Goal: Use online tool/utility: Utilize a website feature to perform a specific function

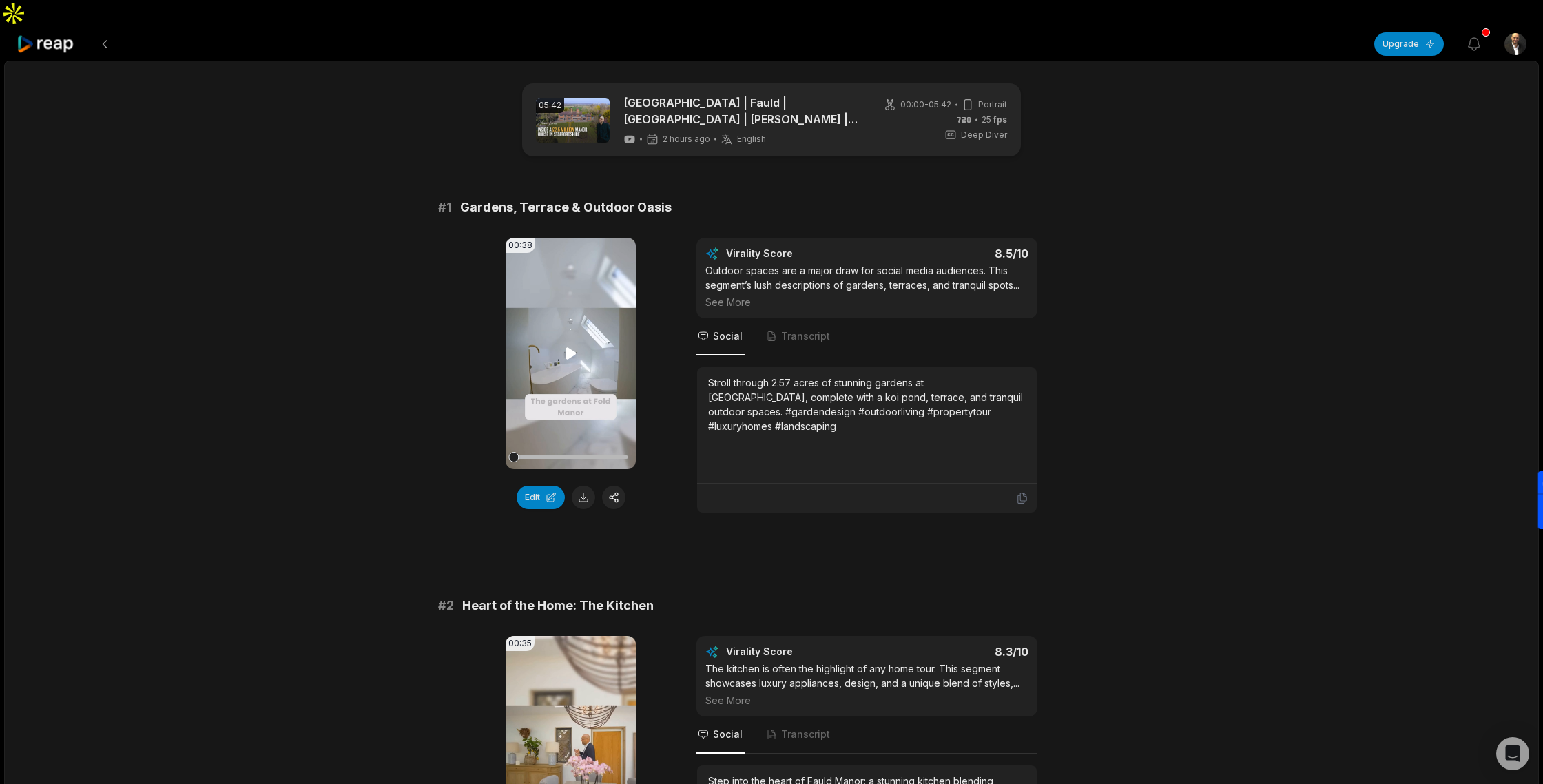
click at [572, 347] on icon at bounding box center [571, 353] width 10 height 12
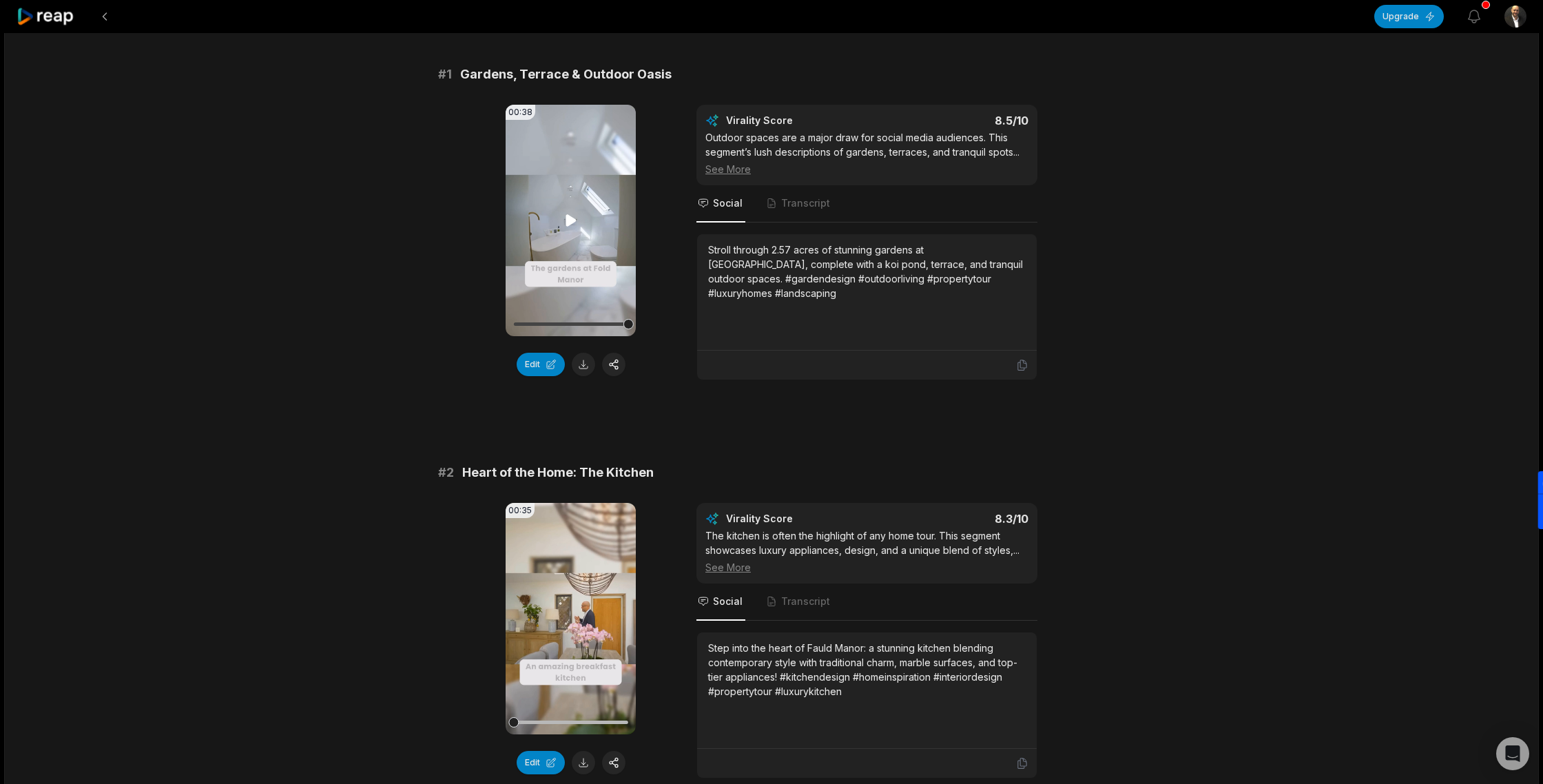
scroll to position [167, 0]
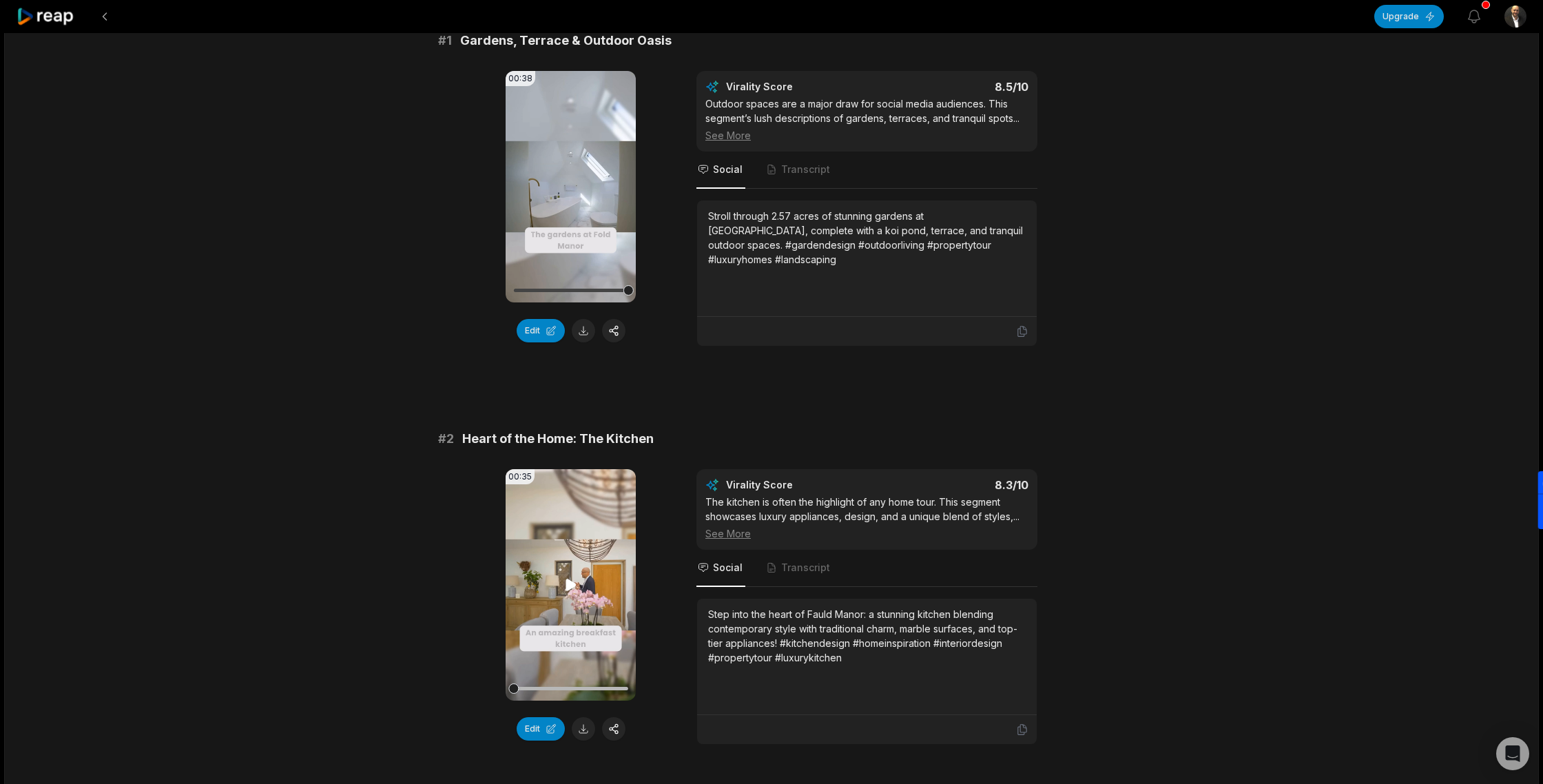
click at [571, 577] on icon at bounding box center [571, 585] width 17 height 17
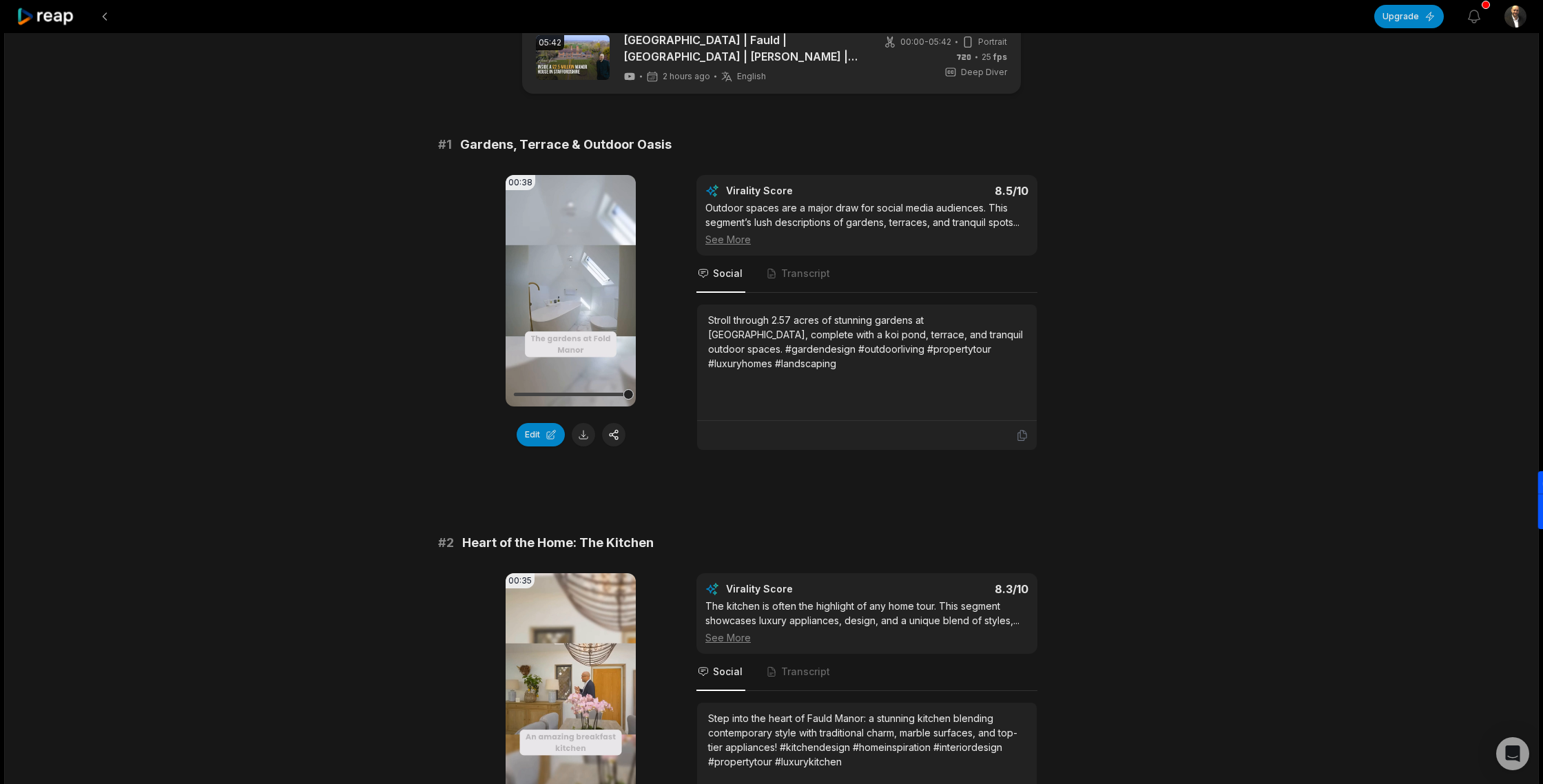
scroll to position [0, 0]
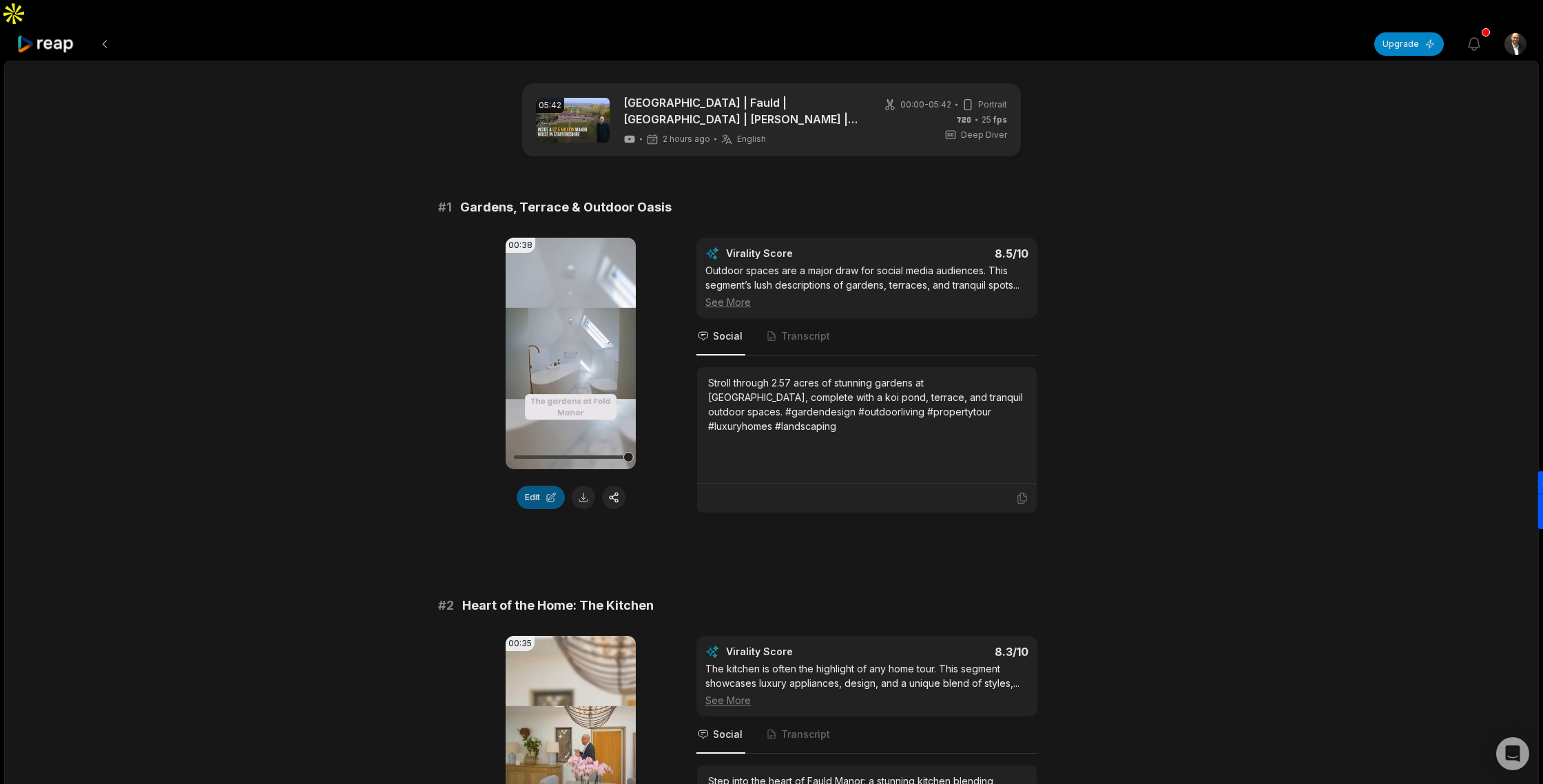
click at [533, 486] on button "Edit" at bounding box center [540, 498] width 48 height 24
click at [109, 32] on button at bounding box center [104, 44] width 25 height 25
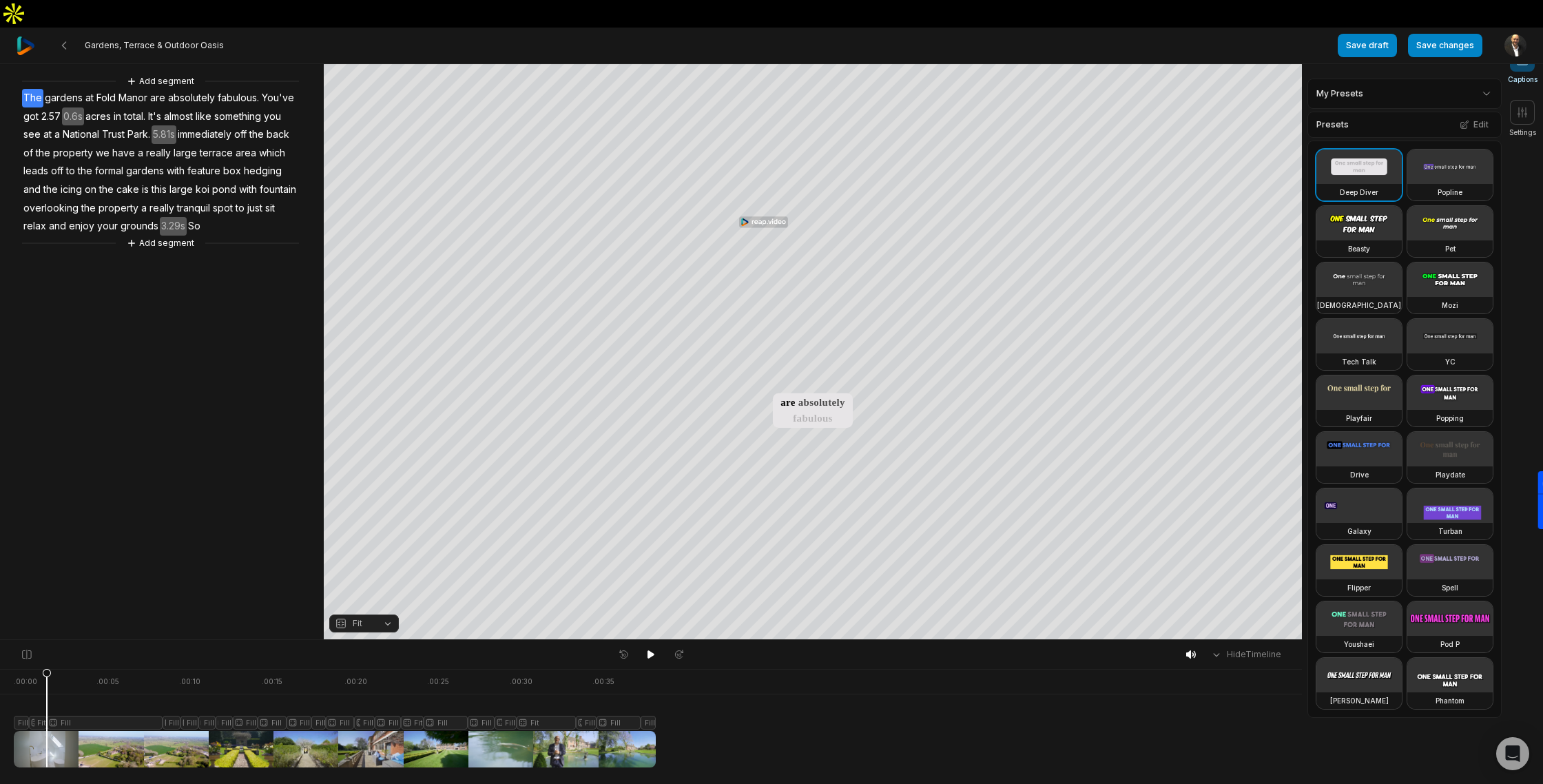
click at [47, 748] on div at bounding box center [334, 718] width 642 height 98
click at [108, 752] on div at bounding box center [334, 718] width 642 height 98
click at [72, 745] on div at bounding box center [334, 718] width 642 height 98
drag, startPoint x: 72, startPoint y: 745, endPoint x: 29, endPoint y: 745, distance: 43.0
click at [29, 745] on icon at bounding box center [28, 717] width 9 height 99
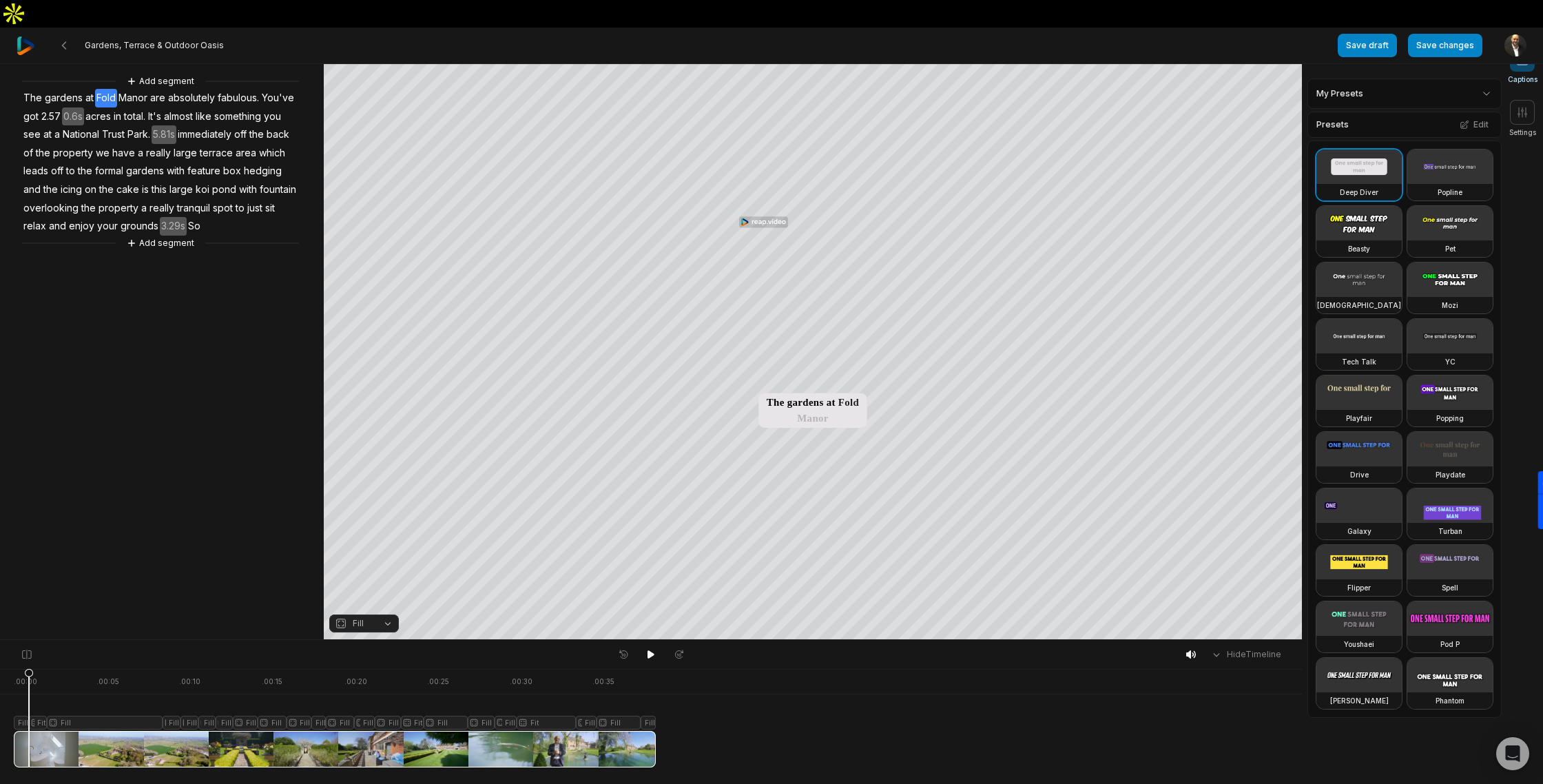
click at [151, 288] on aside "Add segment The gardens at Fold Manor are absolutely fabulous. You've got 2.57 …" at bounding box center [161, 338] width 324 height 603
click at [1526, 115] on icon at bounding box center [1522, 112] width 9 height 9
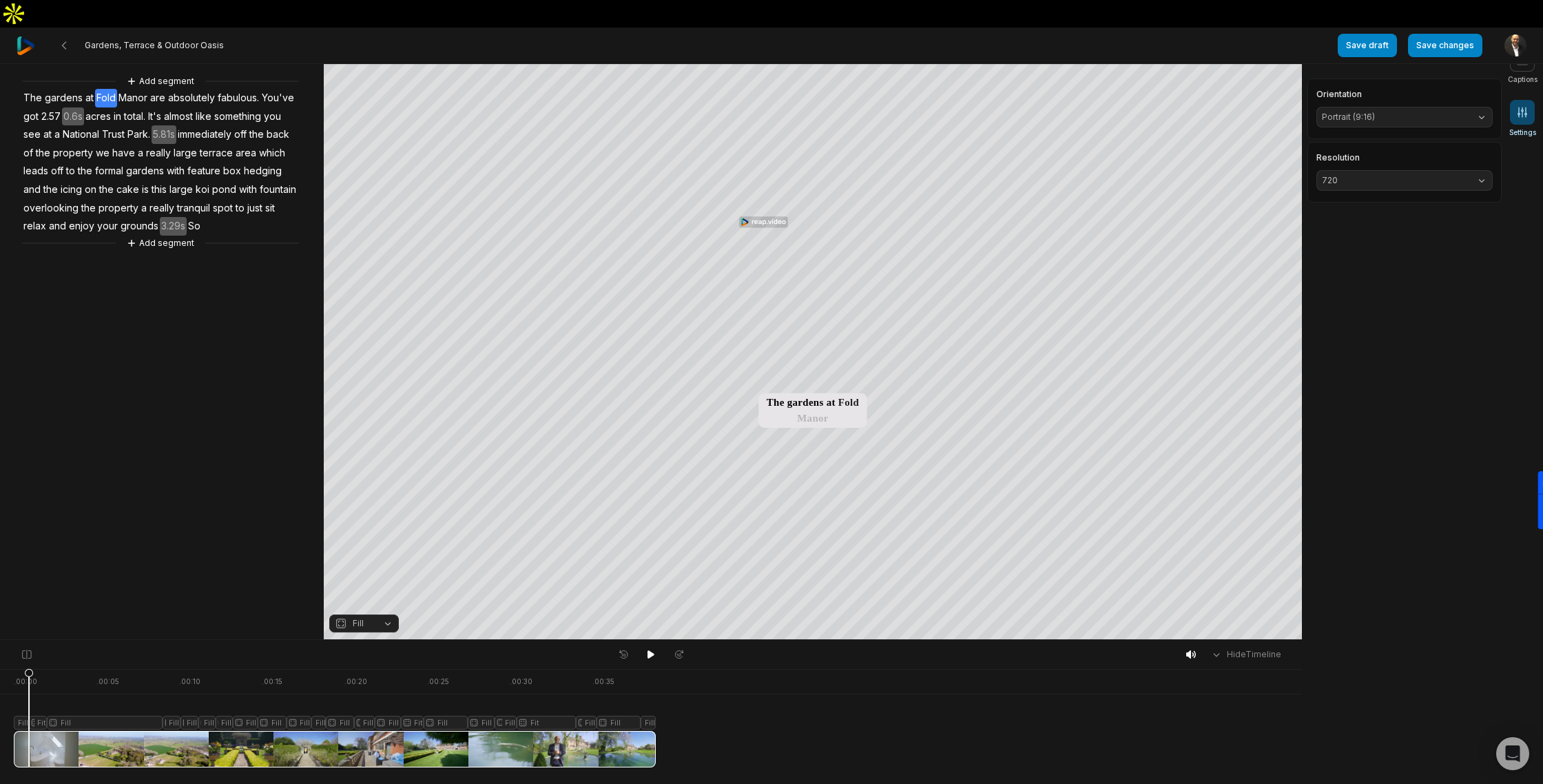
click at [1443, 116] on span "Portrait (9:16)" at bounding box center [1393, 117] width 143 height 13
click at [1396, 183] on p "Youtube, Facebook" at bounding box center [1382, 187] width 70 height 10
click at [150, 731] on div at bounding box center [334, 718] width 642 height 98
click at [278, 747] on div at bounding box center [334, 718] width 642 height 98
click at [1396, 114] on span "Landscape (16:9)" at bounding box center [1393, 117] width 143 height 13
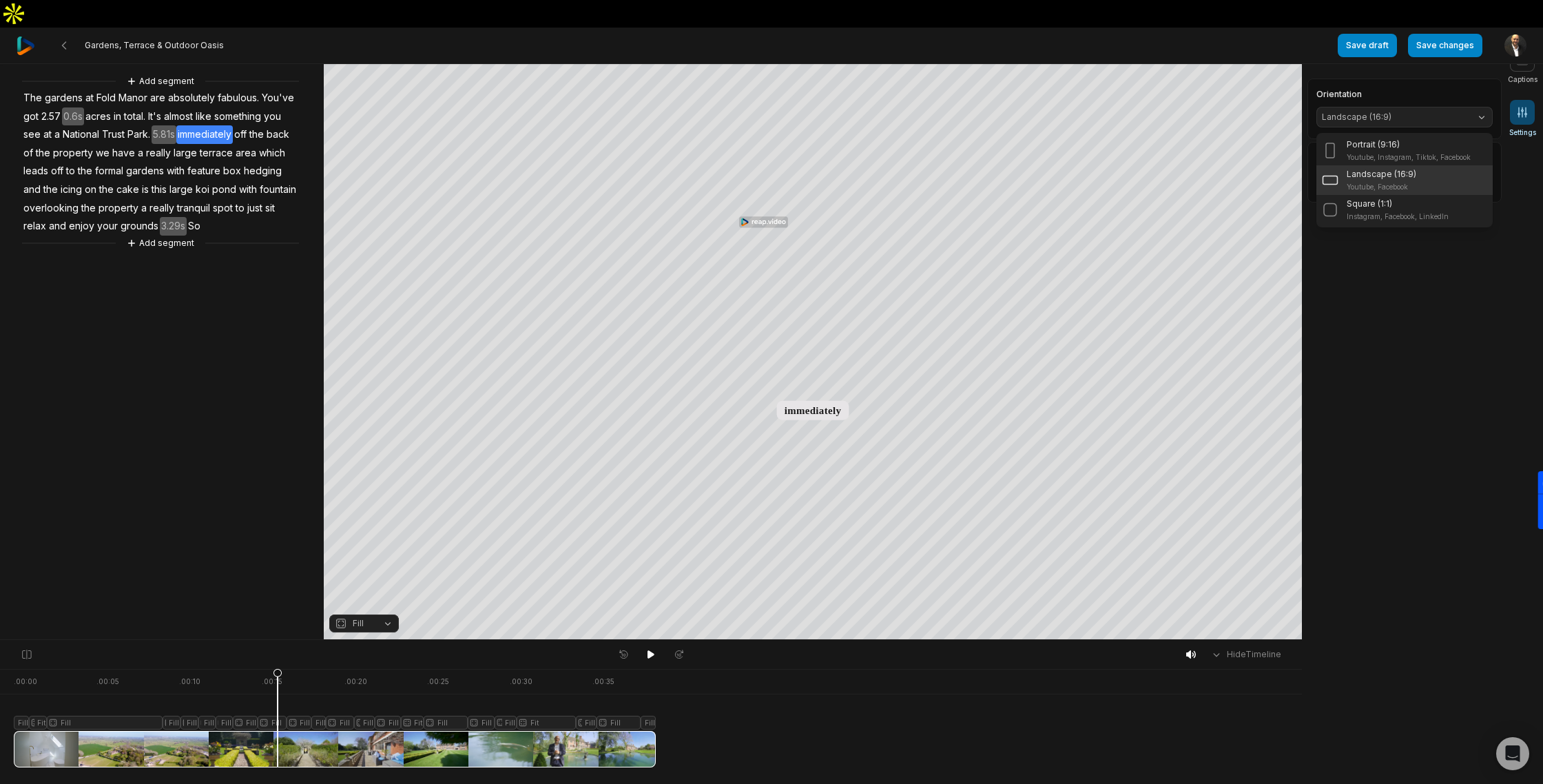
click at [1383, 176] on p "Landscape (16:9)" at bounding box center [1382, 174] width 70 height 13
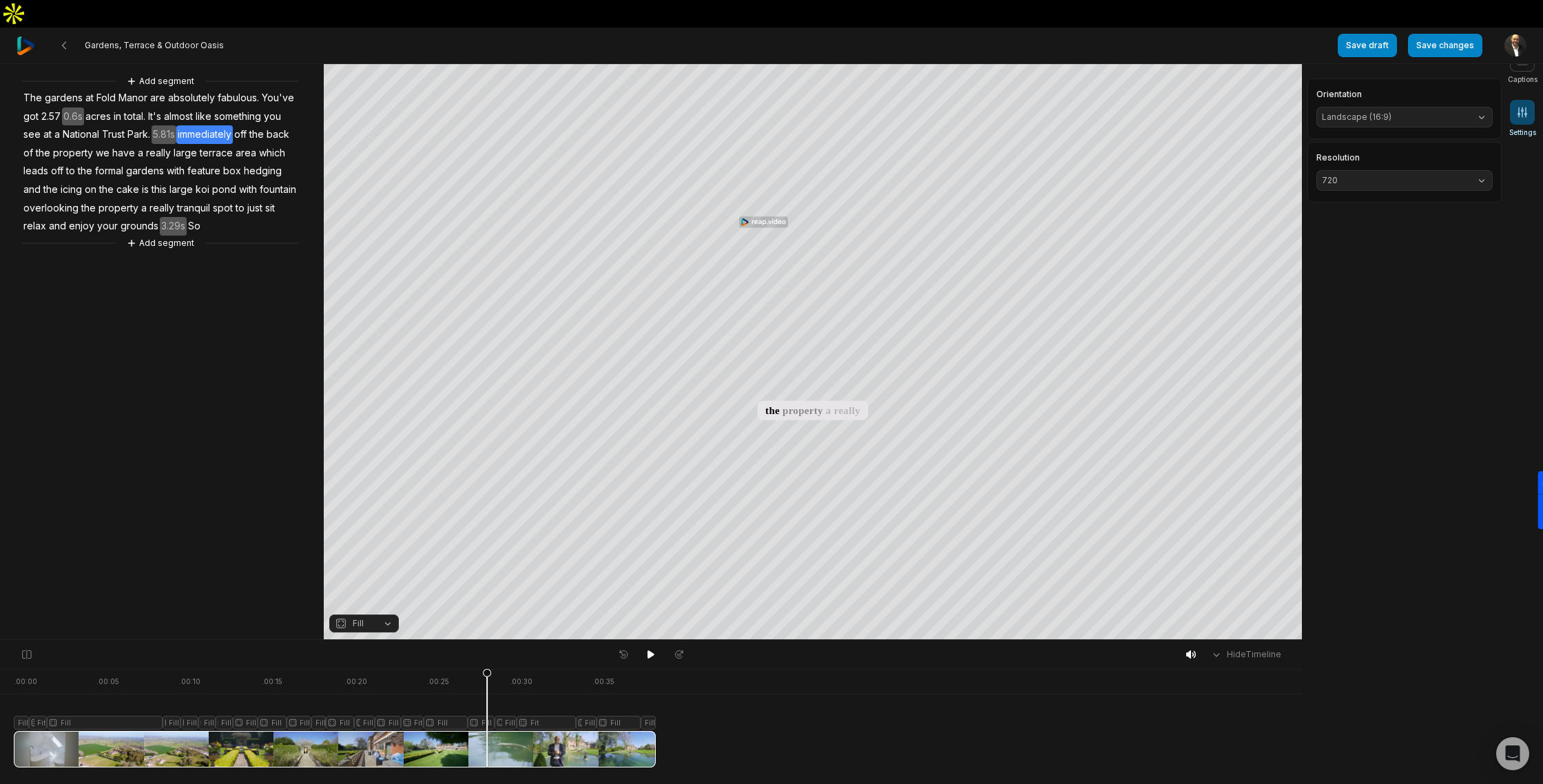
click at [487, 748] on div at bounding box center [334, 718] width 642 height 98
click at [70, 33] on button at bounding box center [63, 45] width 25 height 25
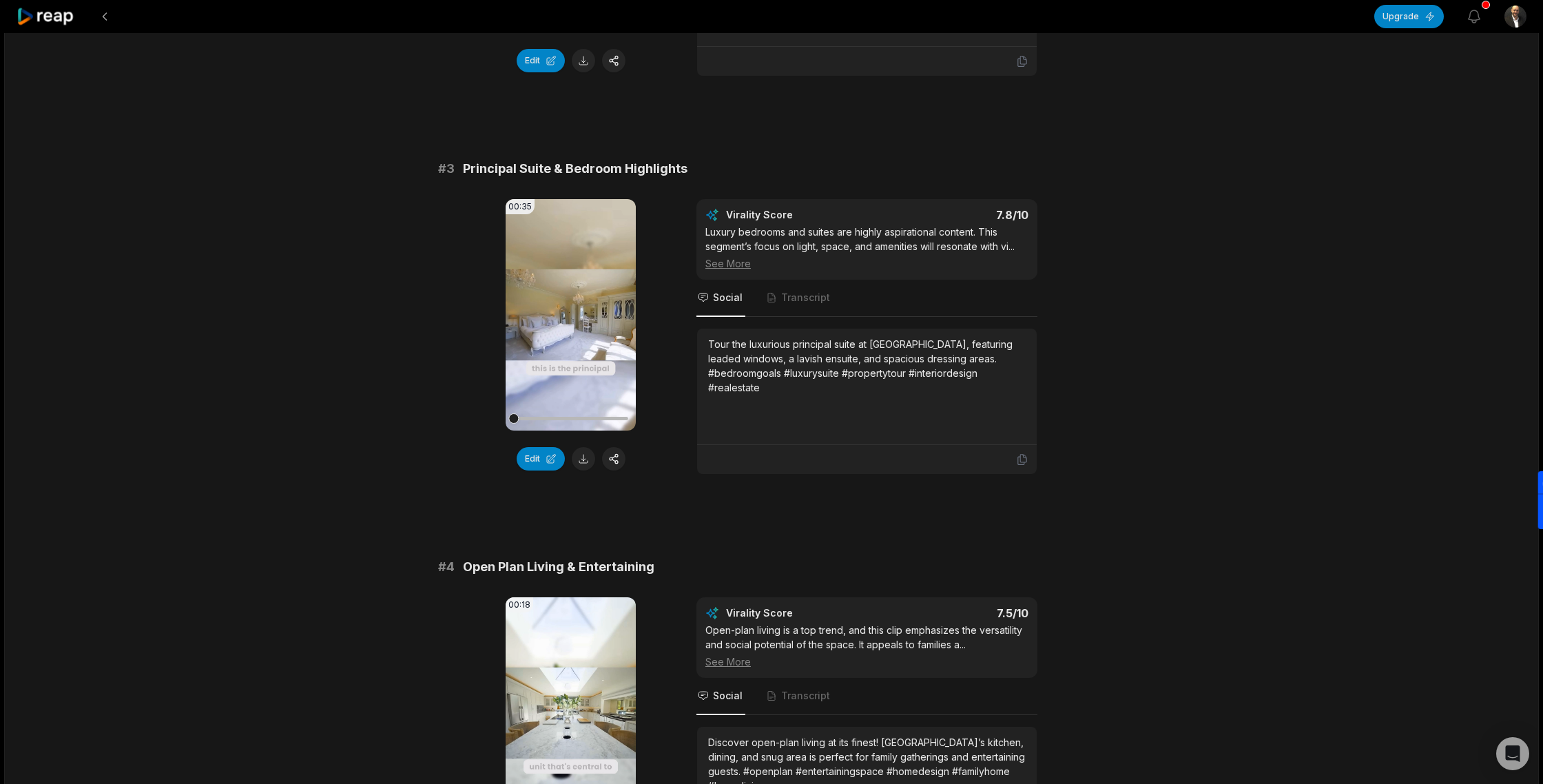
scroll to position [837, 0]
click at [540, 445] on button "Edit" at bounding box center [540, 456] width 48 height 24
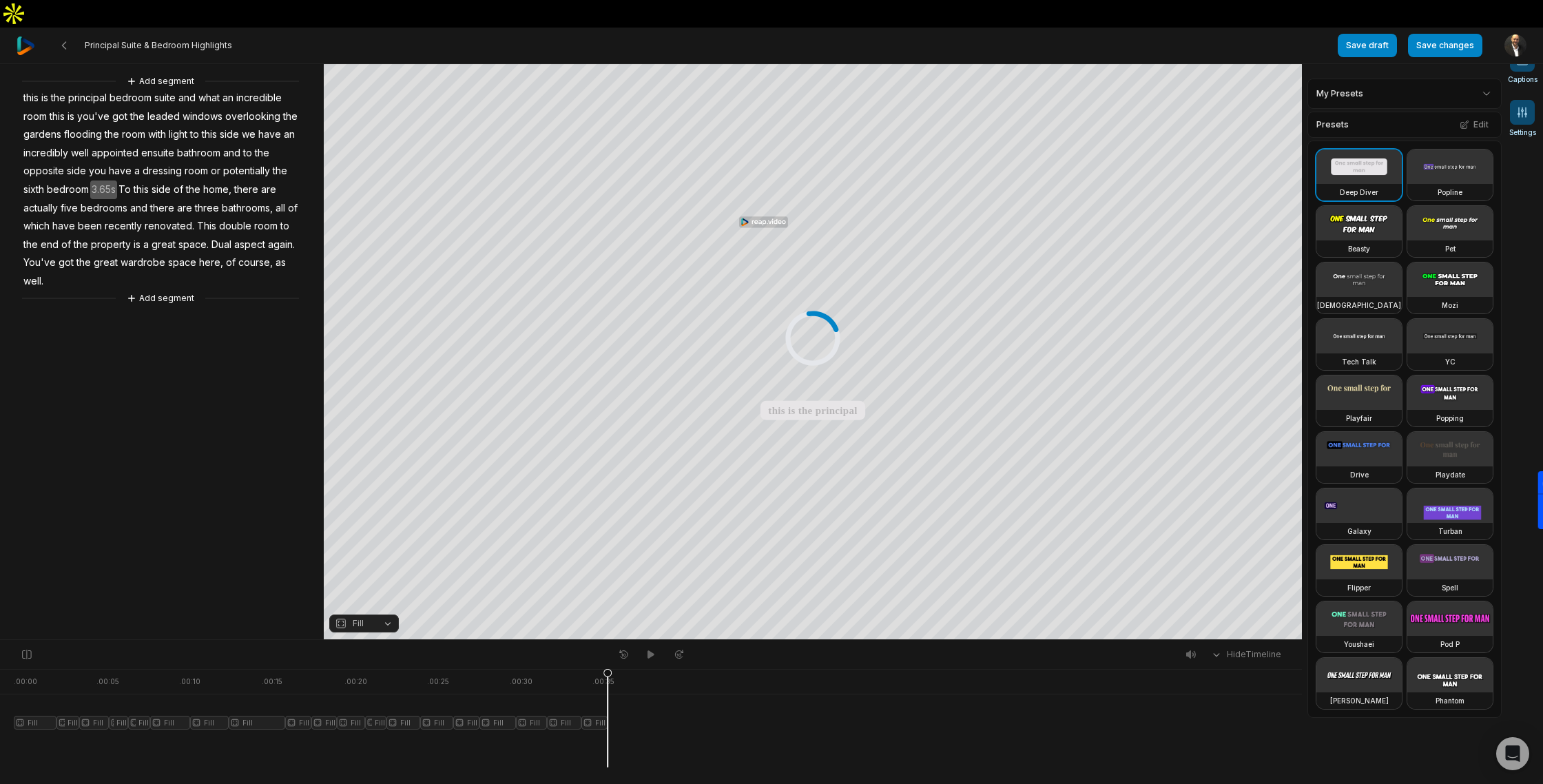
click at [1530, 117] on span at bounding box center [1522, 112] width 25 height 25
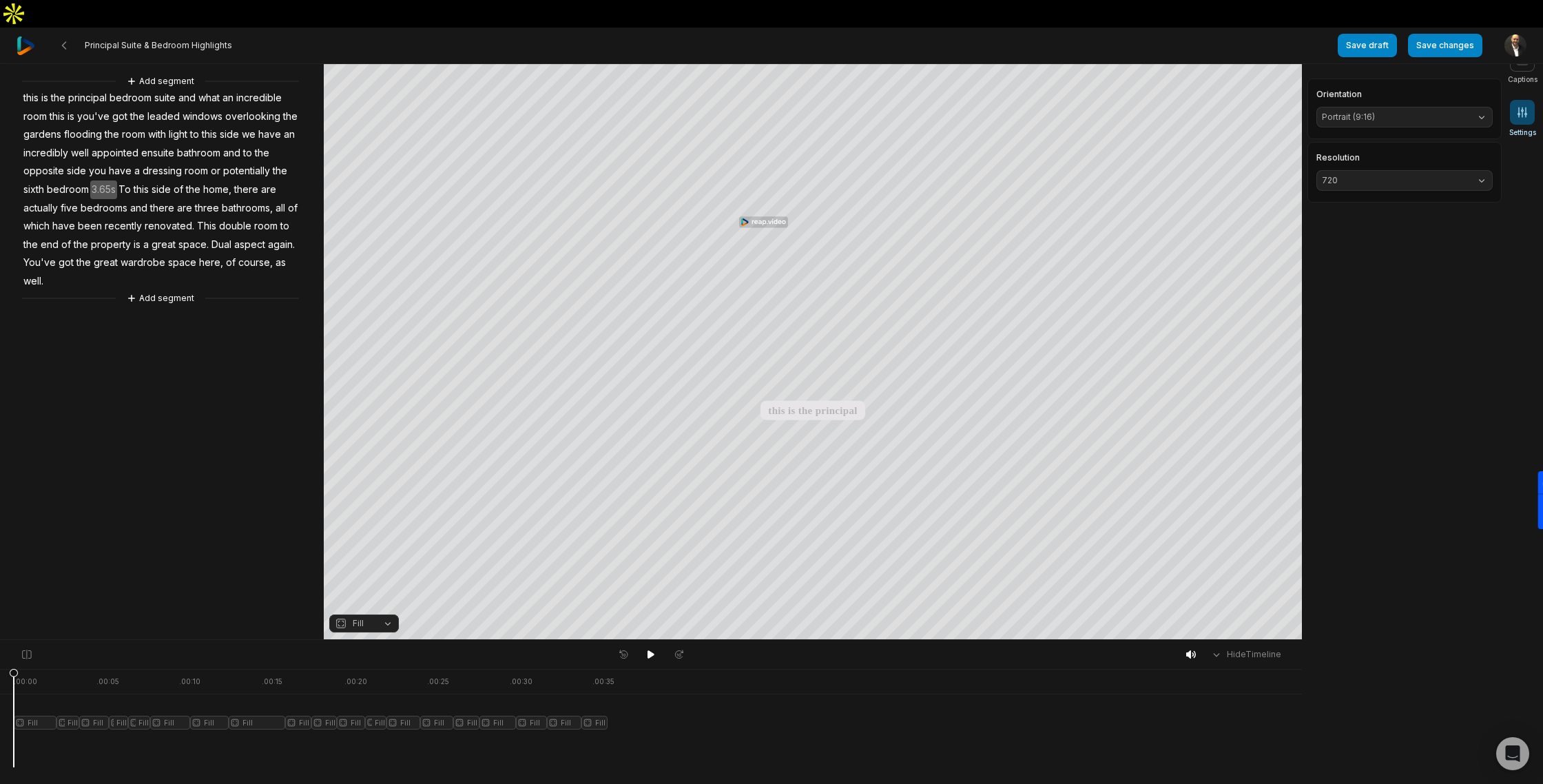
click at [1398, 120] on span "Portrait (9:16)" at bounding box center [1393, 117] width 143 height 13
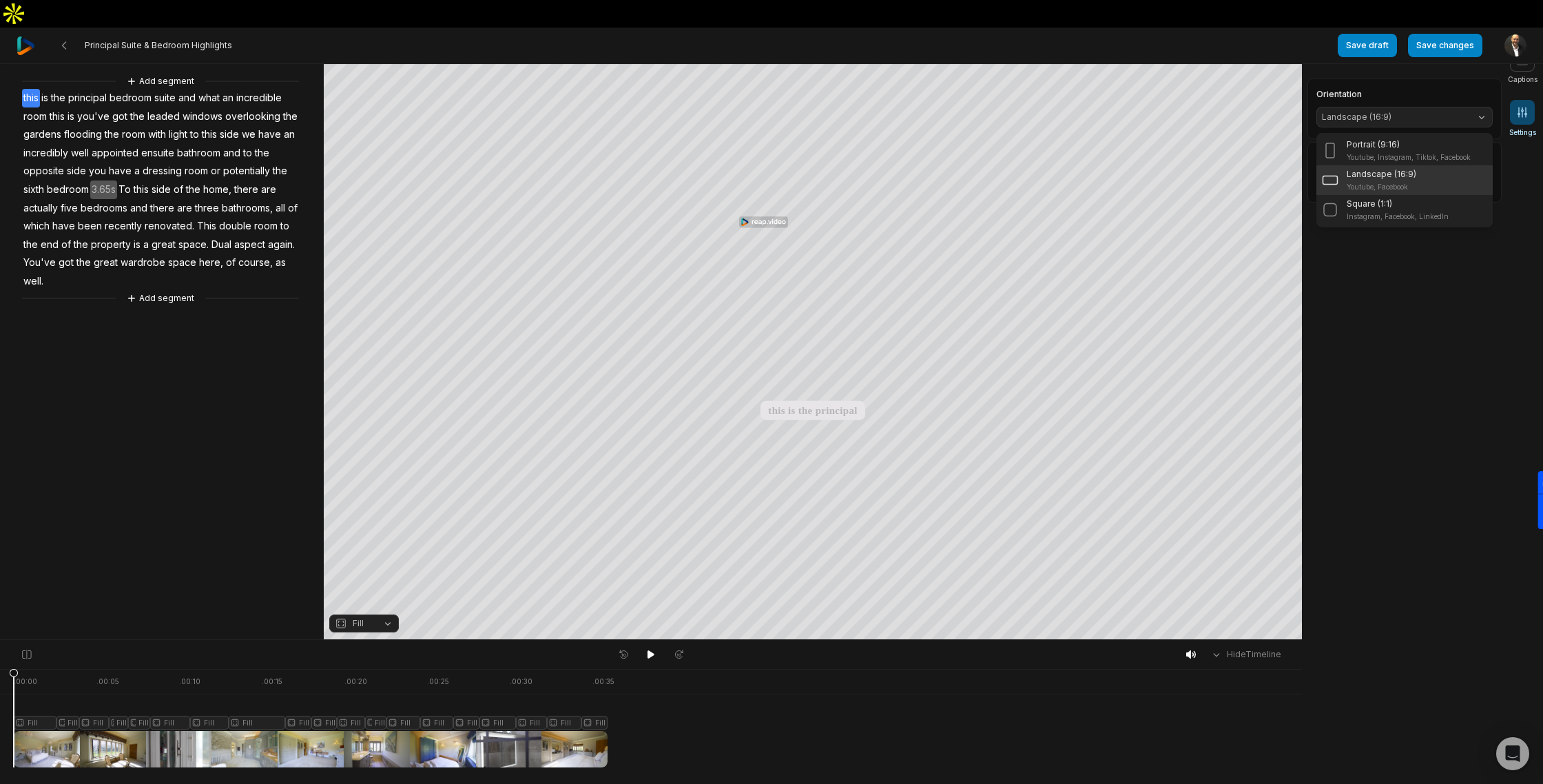
click at [66, 28] on div "Principal Suite & Bedroom Highlights Save draft Save changes Open user menu Cap…" at bounding box center [772, 347] width 1543 height 640
click at [66, 40] on icon at bounding box center [64, 45] width 11 height 11
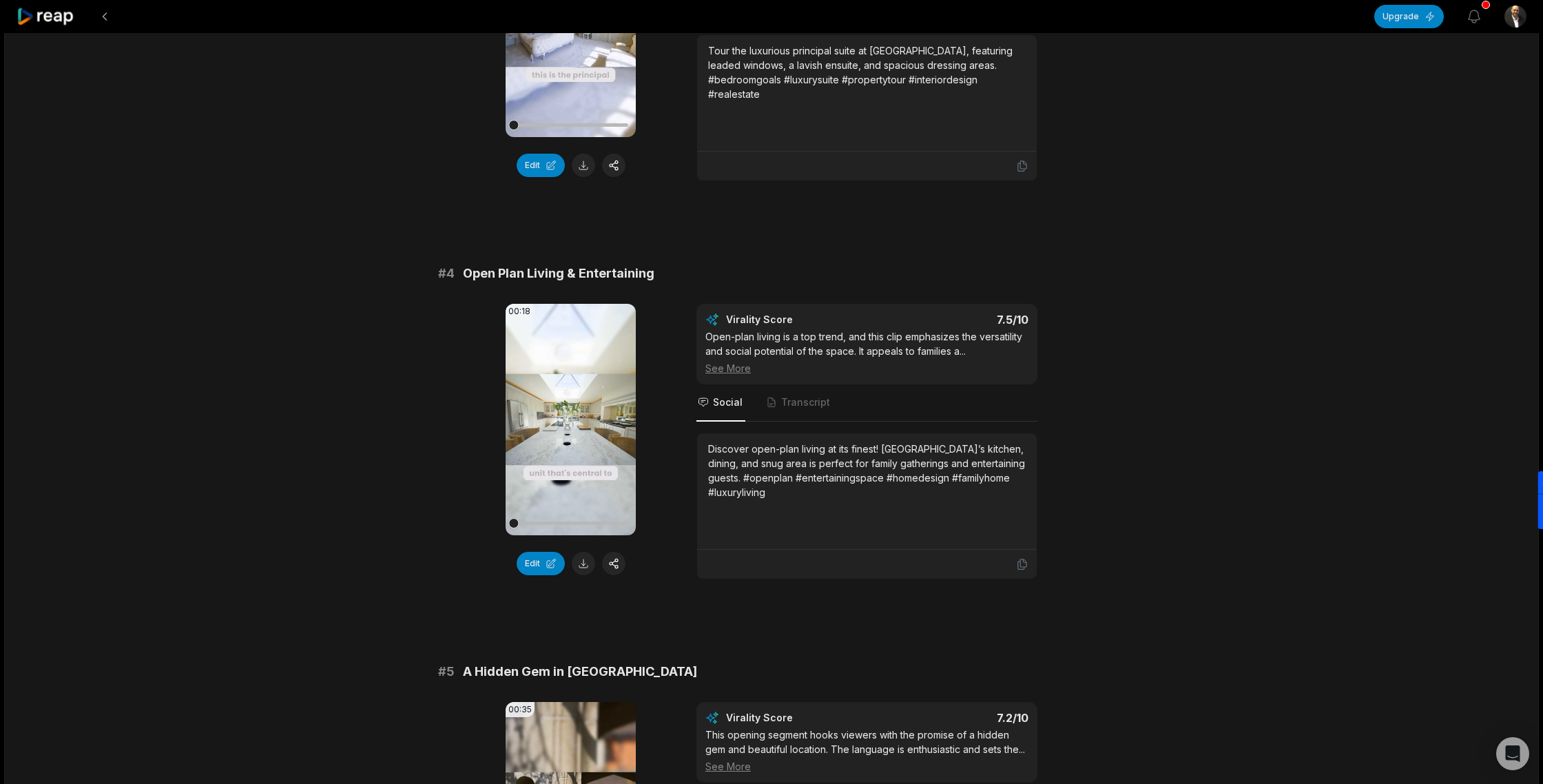
scroll to position [1152, 0]
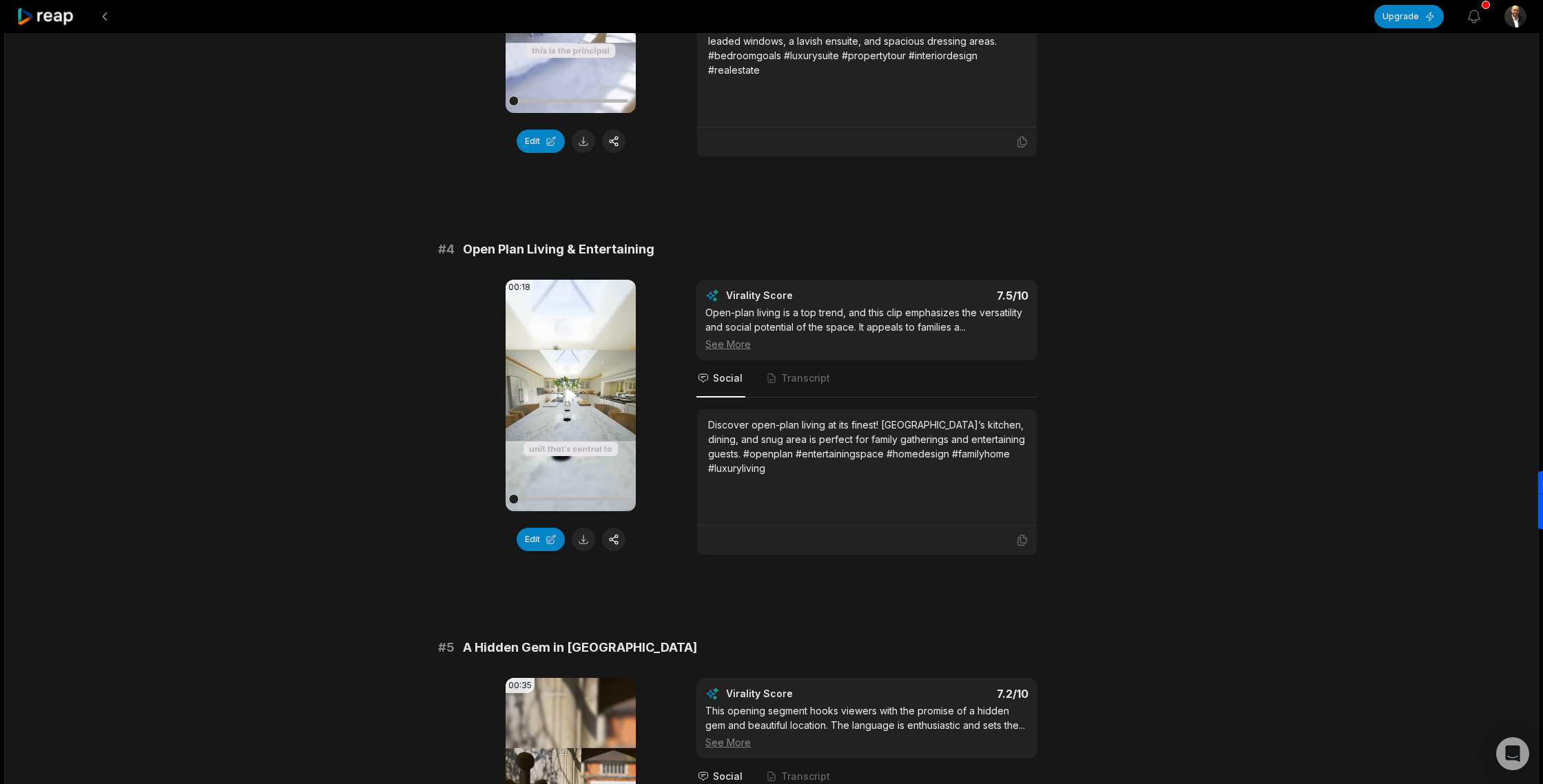
click at [571, 389] on icon at bounding box center [571, 395] width 10 height 12
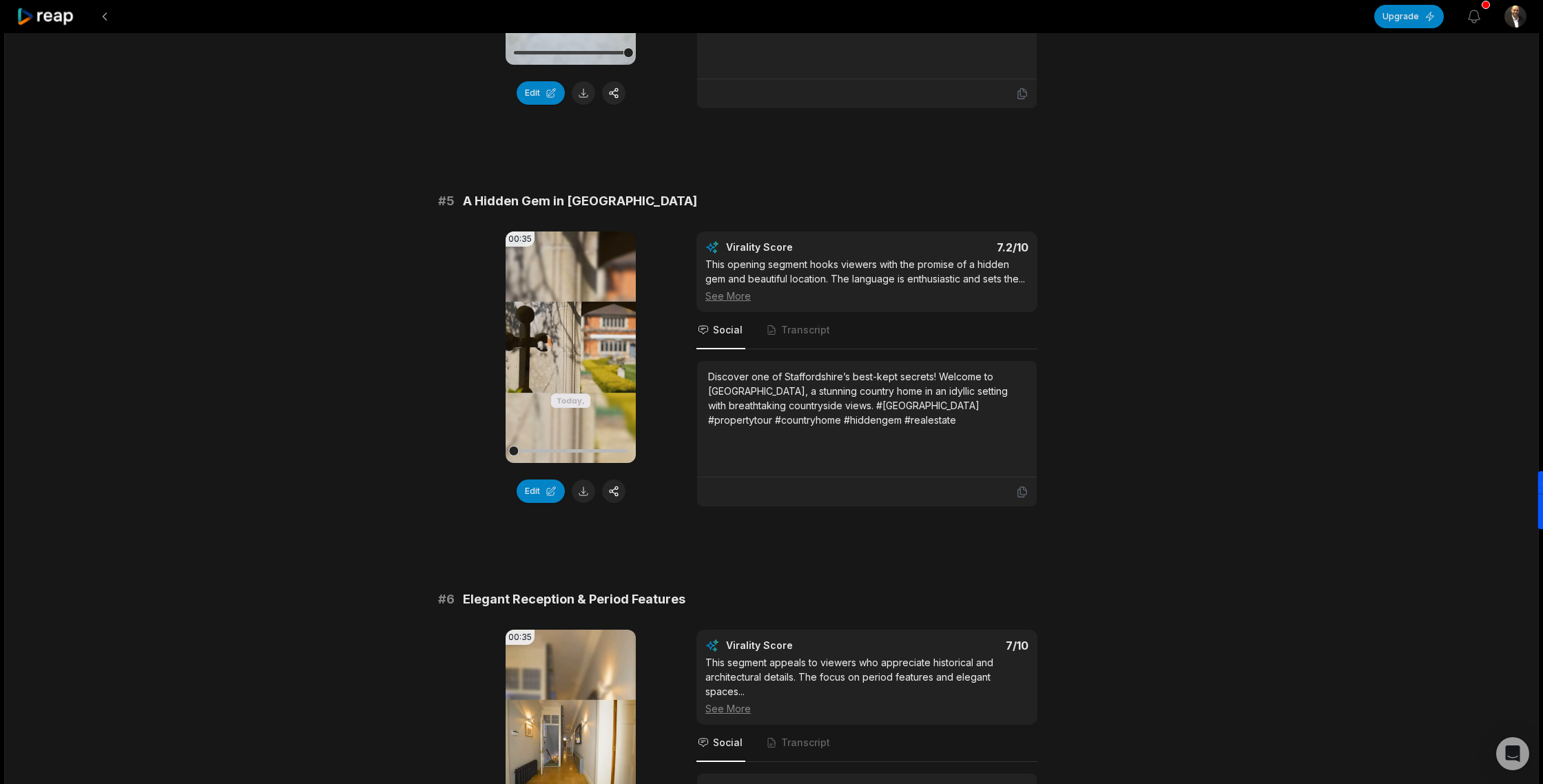
scroll to position [1603, 0]
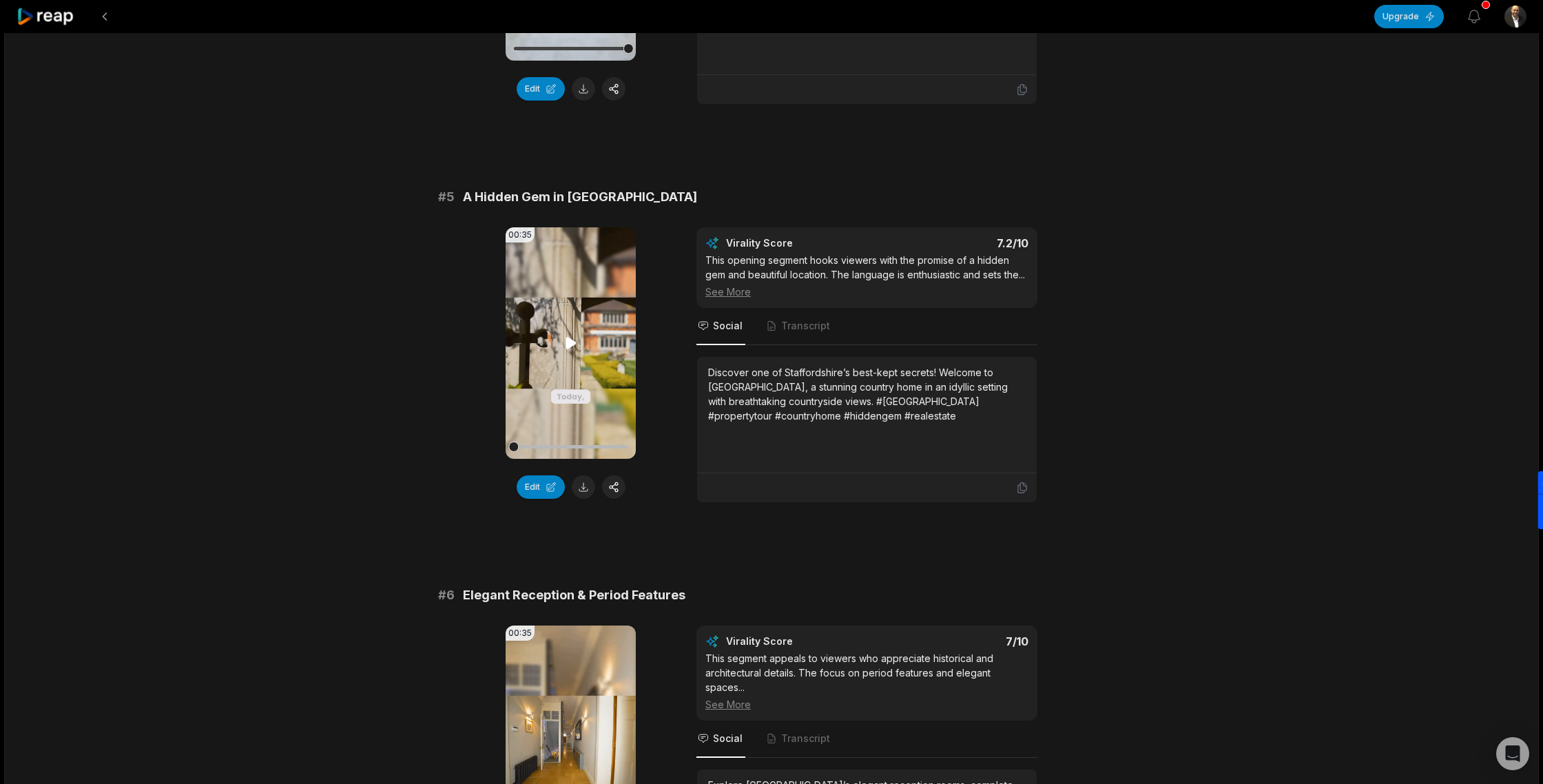
click at [568, 337] on icon at bounding box center [571, 343] width 10 height 12
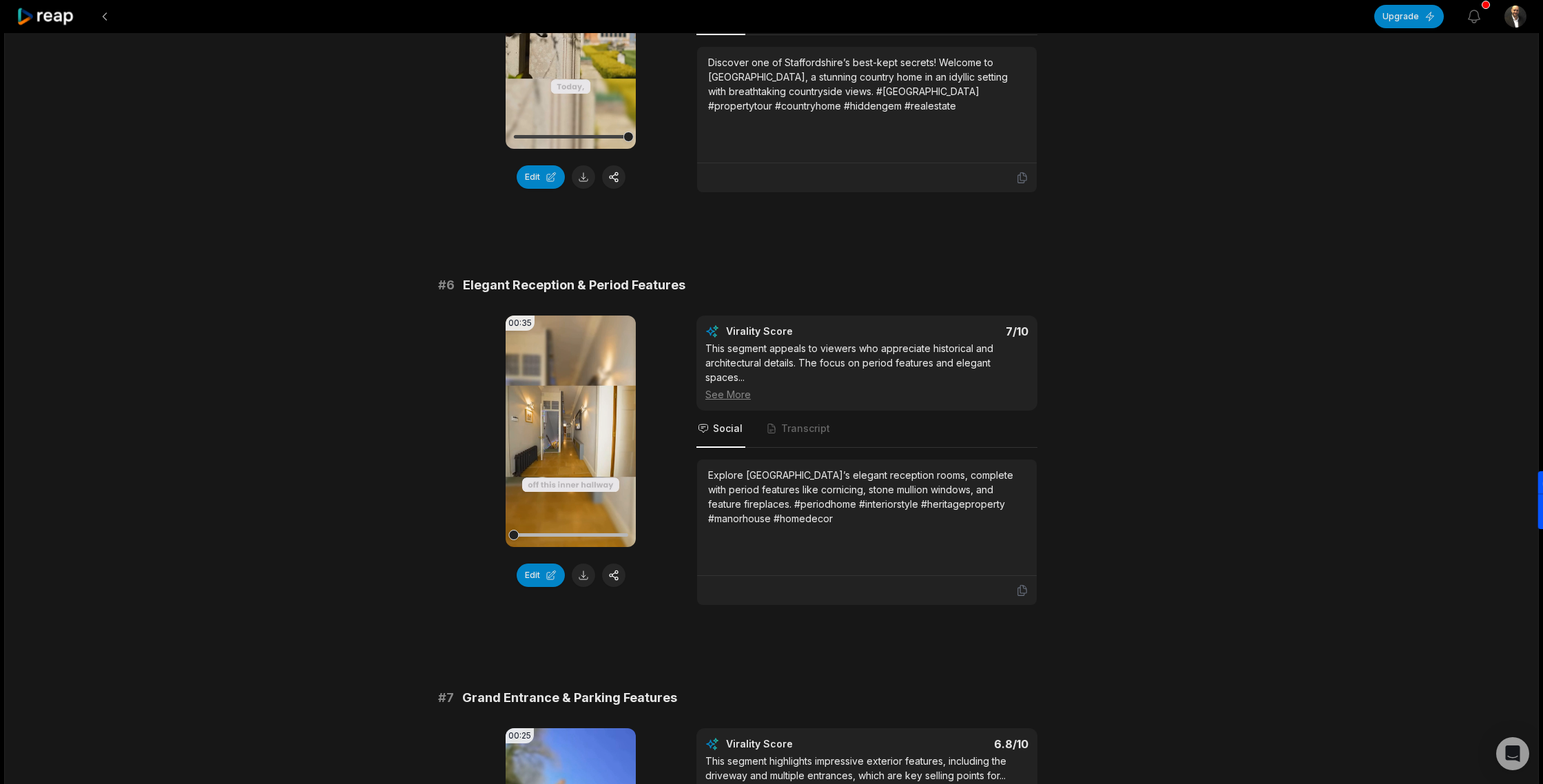
scroll to position [1915, 0]
click at [571, 422] on icon at bounding box center [571, 428] width 10 height 12
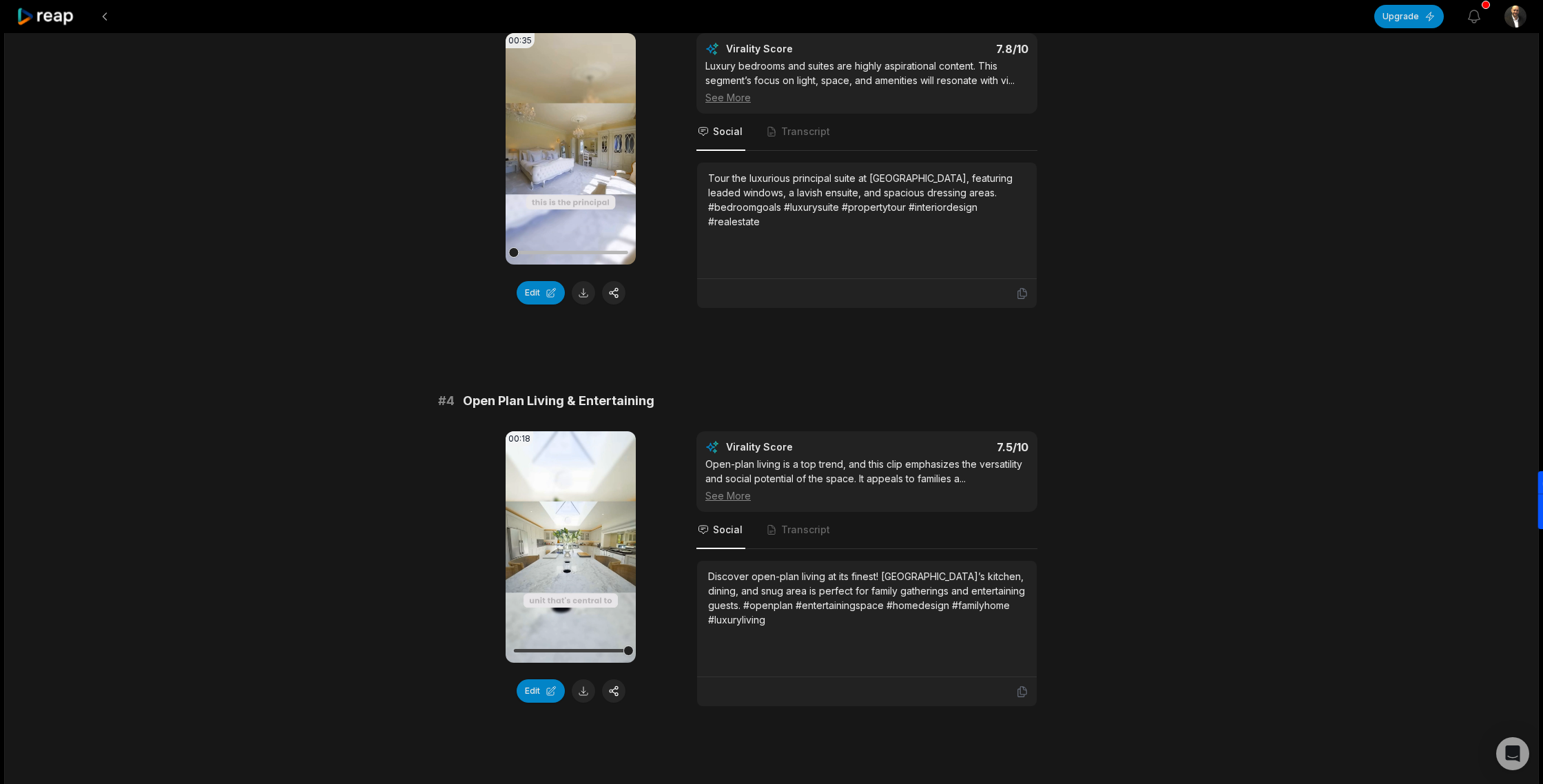
scroll to position [0, 0]
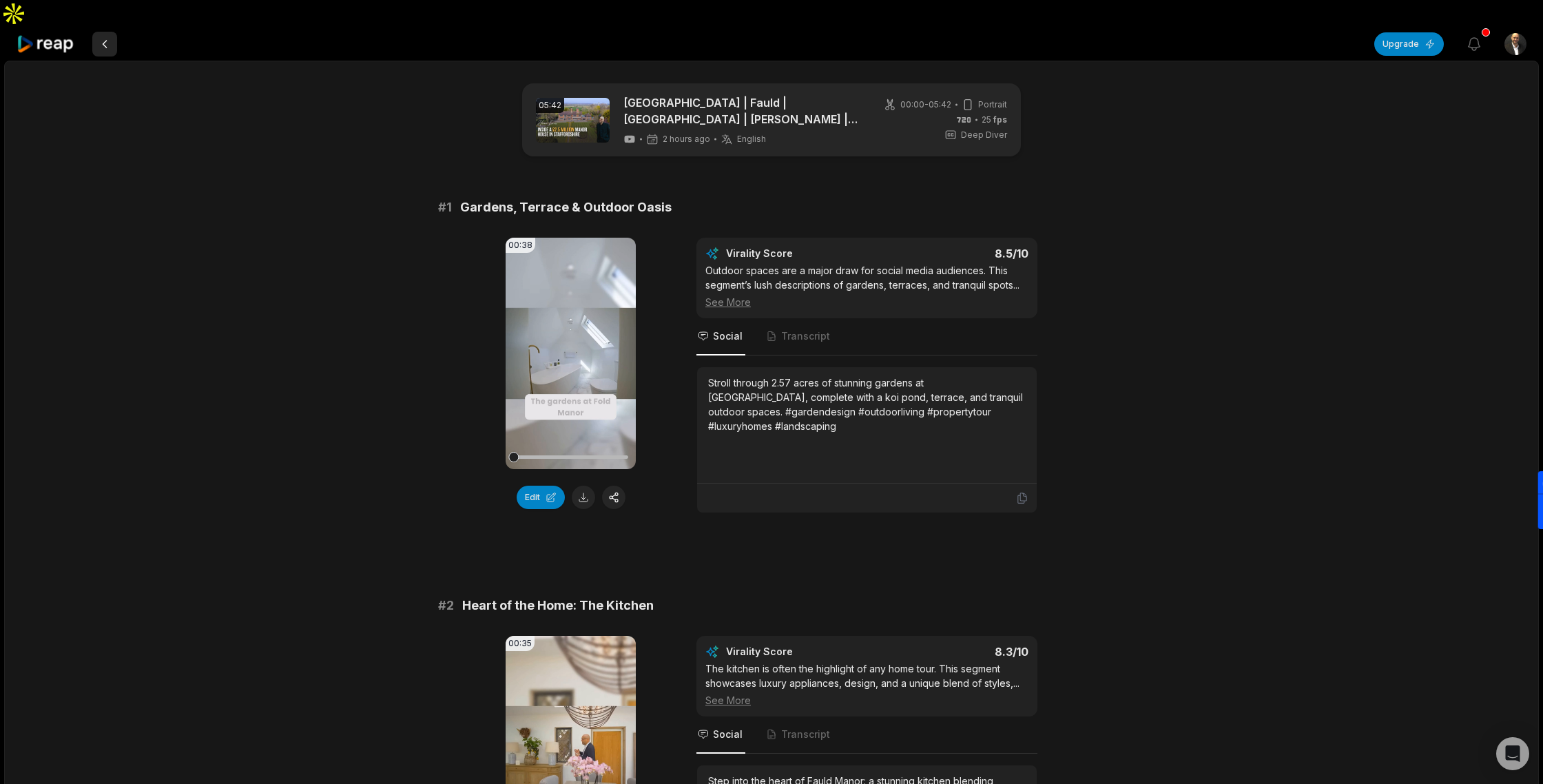
click at [104, 32] on button at bounding box center [104, 44] width 25 height 25
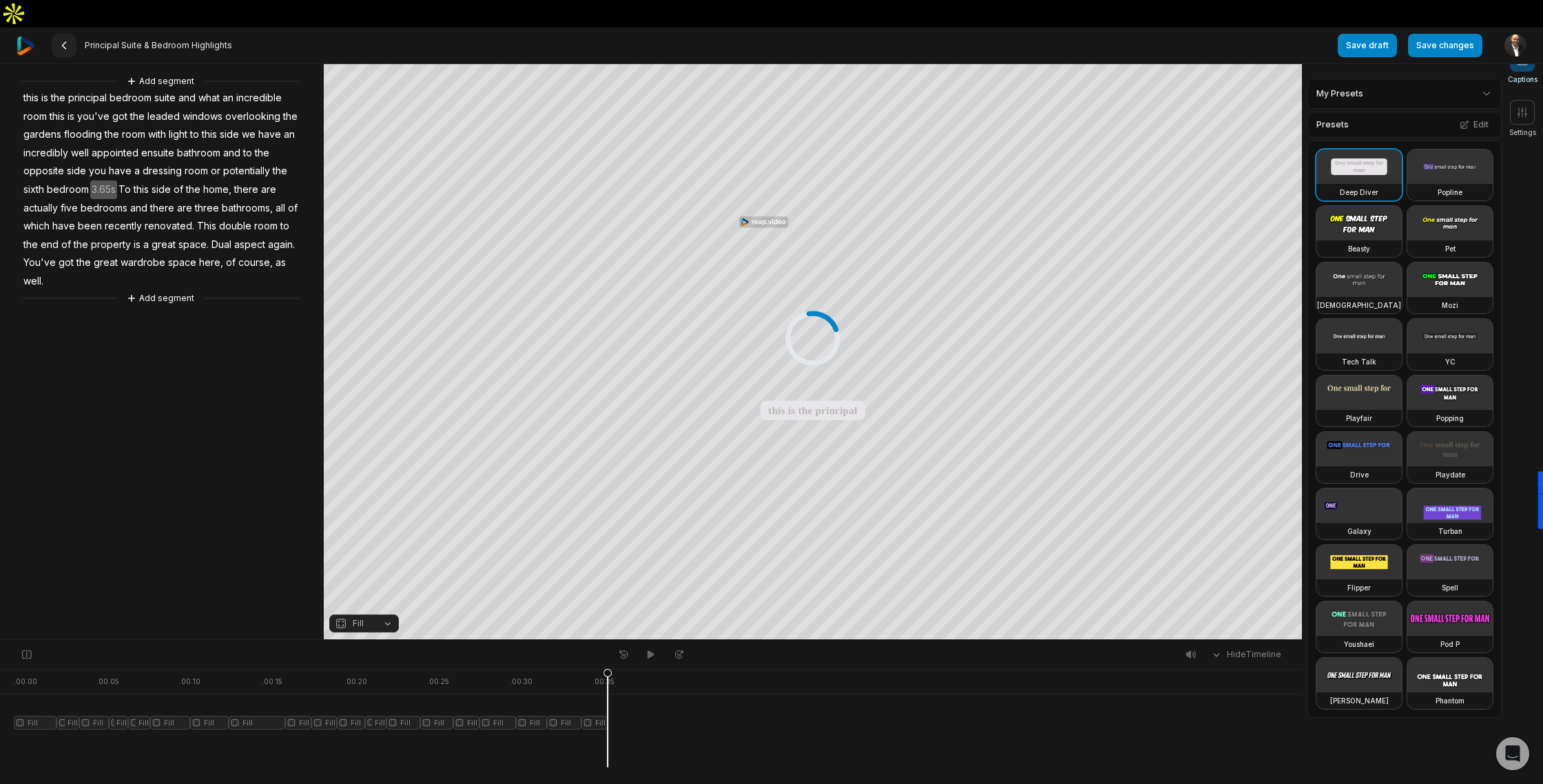
click at [64, 40] on icon at bounding box center [64, 45] width 11 height 11
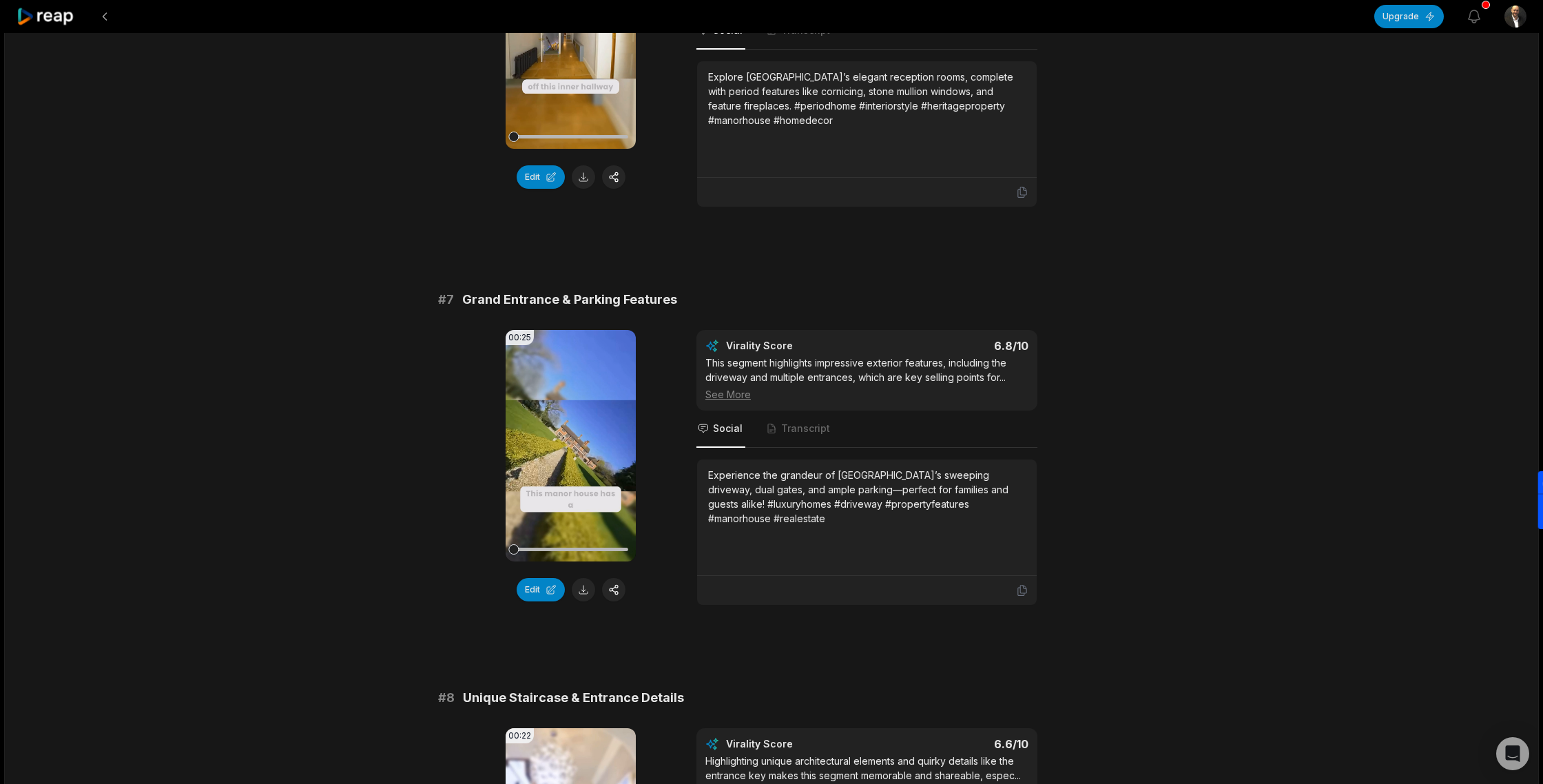
scroll to position [2313, 0]
